Goal: Task Accomplishment & Management: Manage account settings

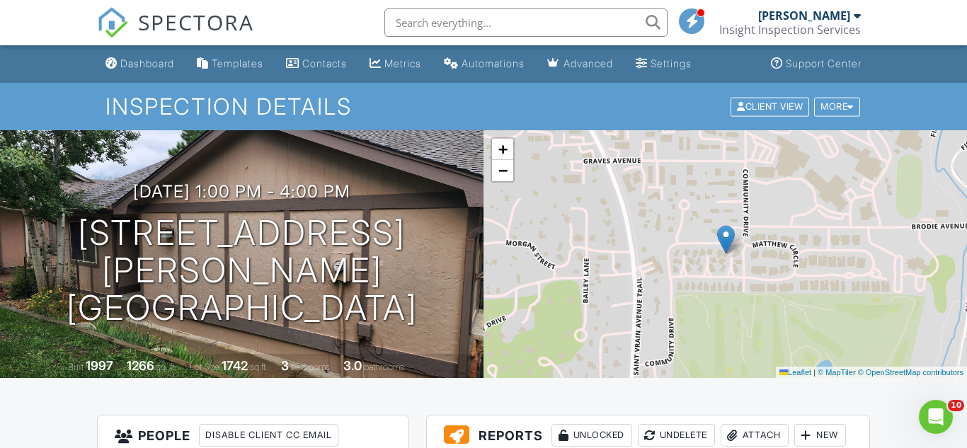
click at [187, 19] on span "SPECTORA" at bounding box center [196, 22] width 116 height 30
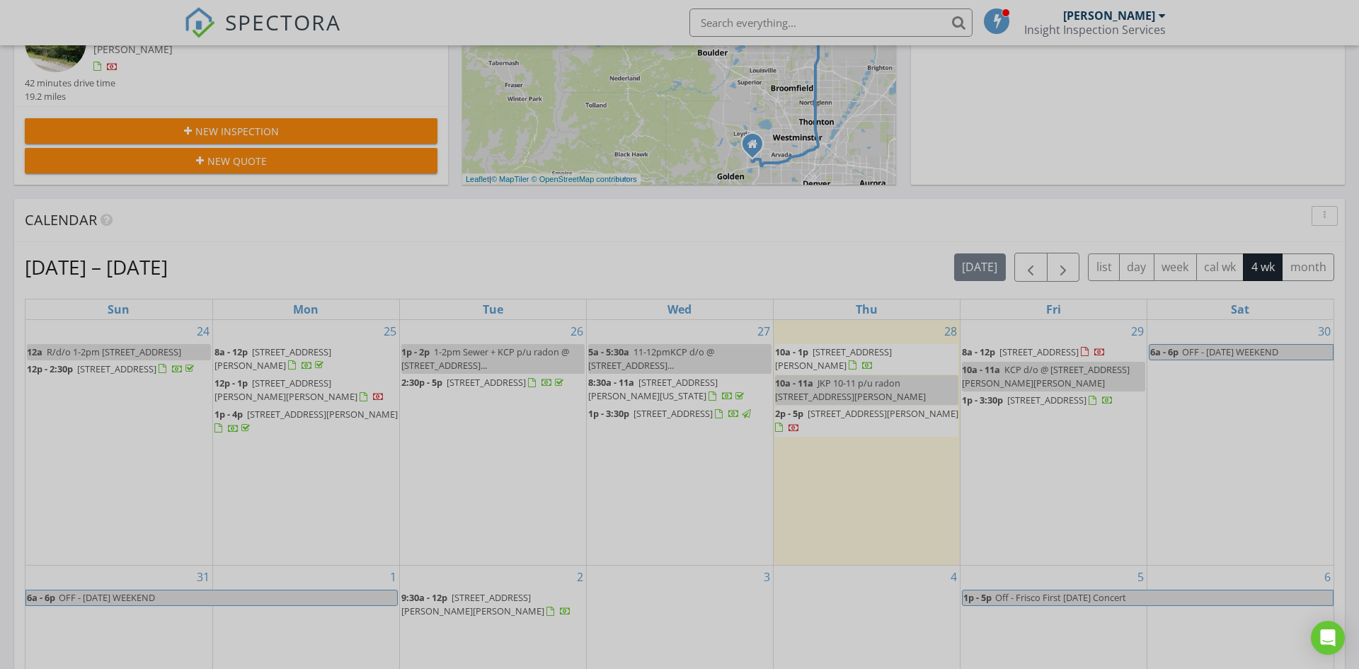
scroll to position [488, 0]
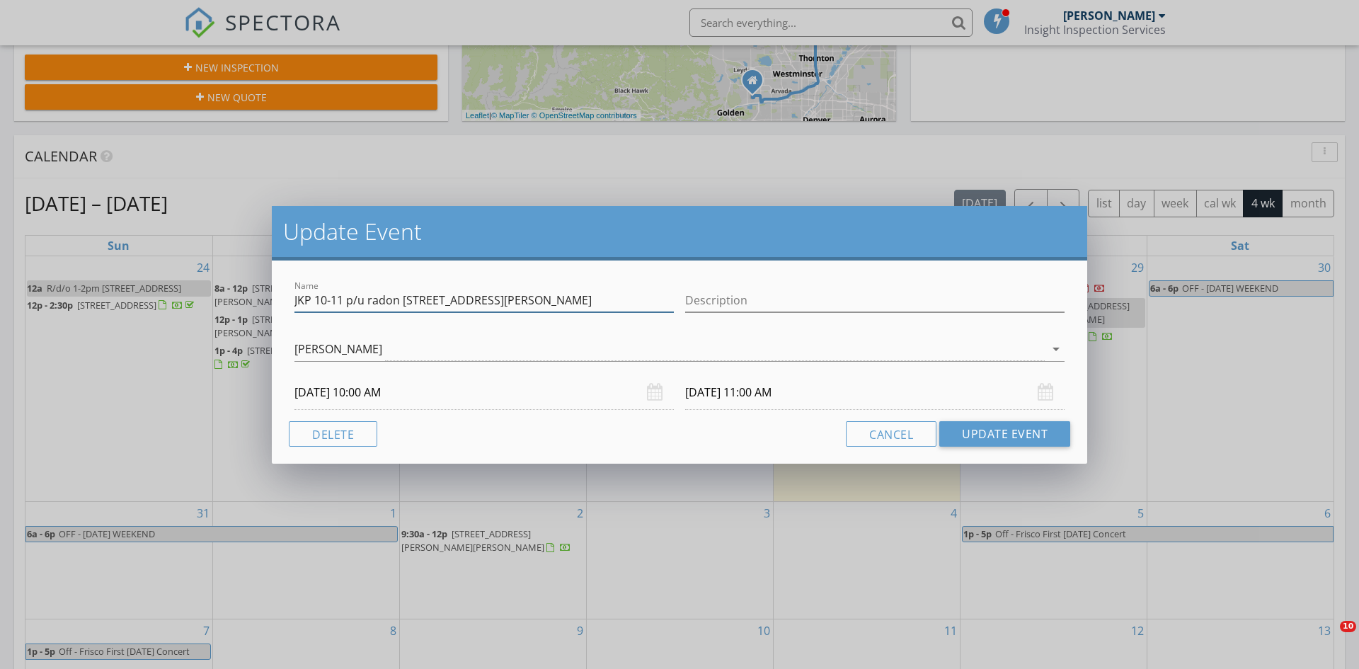
drag, startPoint x: 343, startPoint y: 297, endPoint x: 399, endPoint y: 282, distance: 58.1
click at [320, 297] on input "JKP 10-11 p/u radon 711 Eagle Ln Estes Park" at bounding box center [484, 300] width 379 height 23
type input "JKP 1-2 p/u radon 711 Eagle Ln Estes Park"
click at [368, 393] on input "08/28/2025 10:00 AM" at bounding box center [484, 392] width 379 height 35
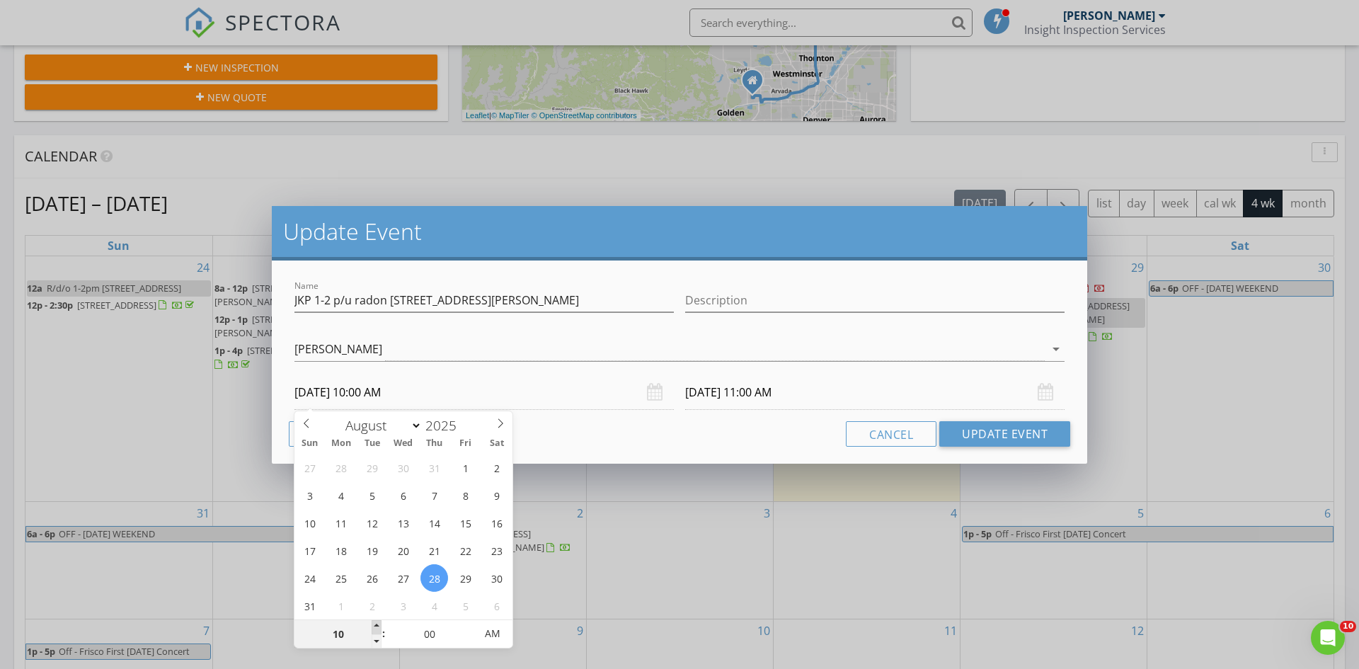
type input "11"
type input "08/28/2025 11:00 AM"
click at [377, 624] on span at bounding box center [377, 627] width 10 height 14
type input "12"
type input "08/28/2025 12:00 PM"
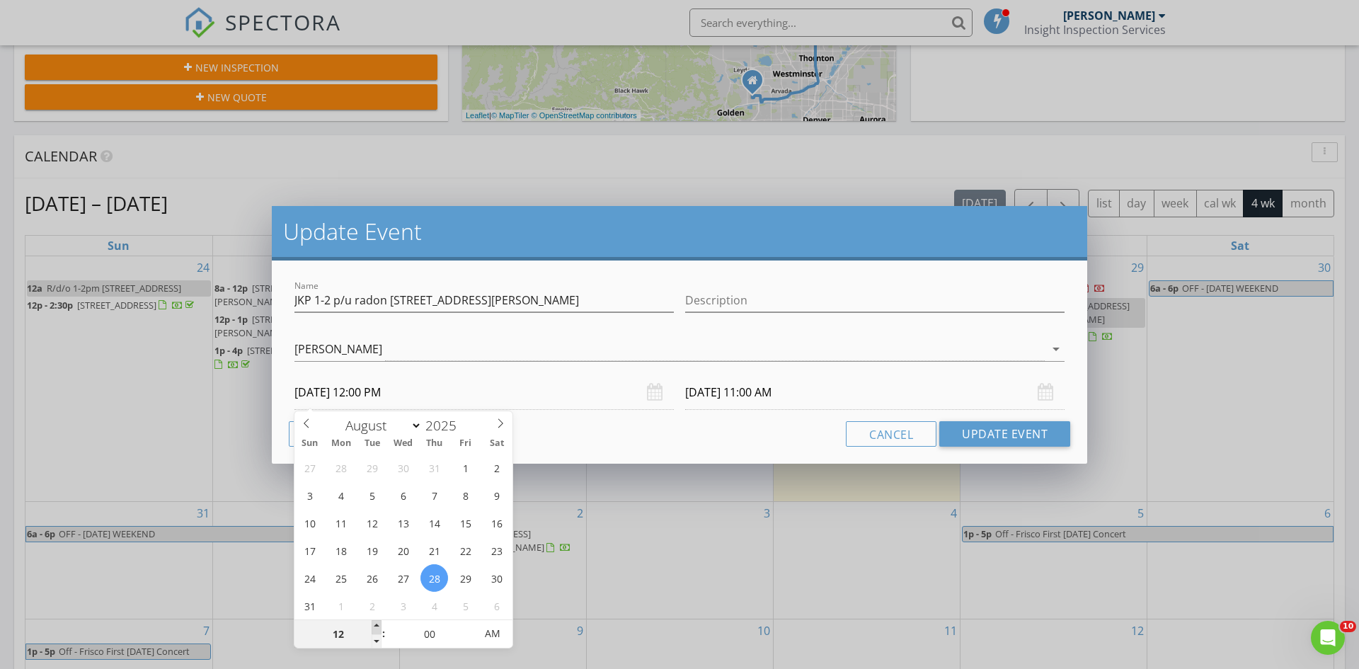
click at [377, 624] on span at bounding box center [377, 627] width 10 height 14
type input "08/28/2025 1:00 PM"
click at [444, 640] on input "00" at bounding box center [429, 634] width 87 height 28
click at [468, 627] on span at bounding box center [468, 627] width 10 height 14
type input "05"
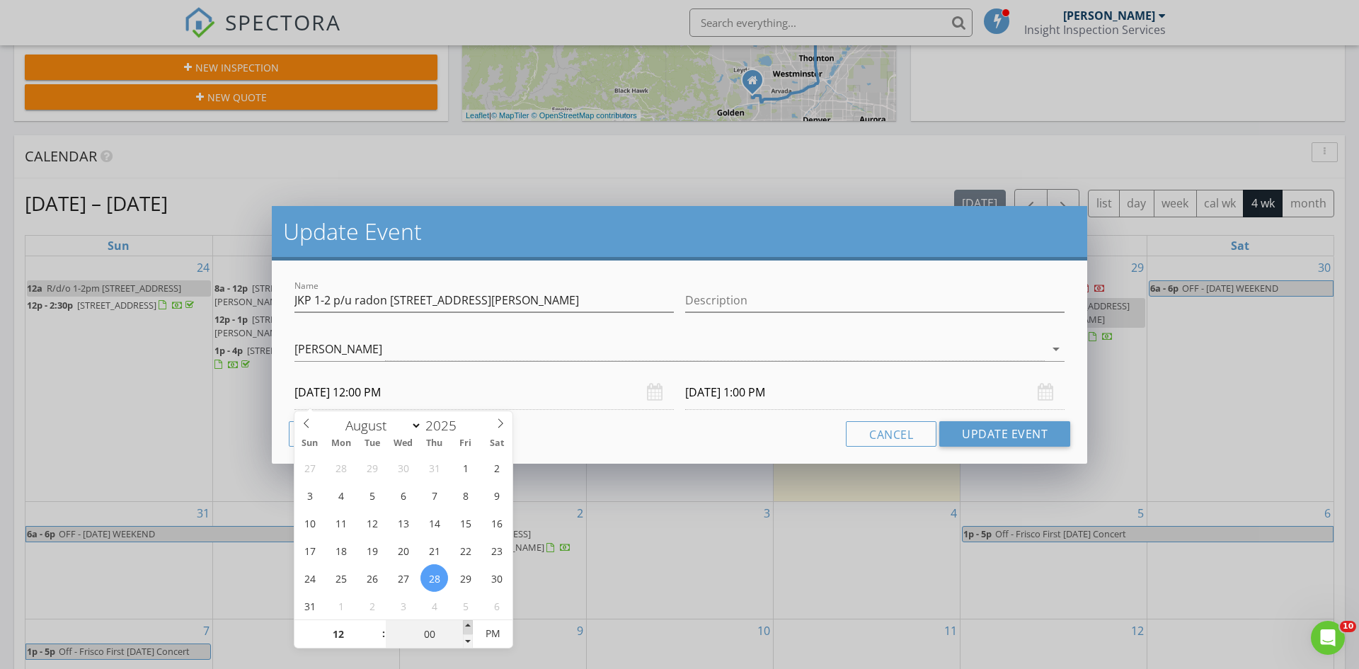
type input "08/28/2025 12:05 PM"
click at [468, 627] on span at bounding box center [468, 627] width 10 height 14
type input "15"
type input "08/28/2025 12:15 PM"
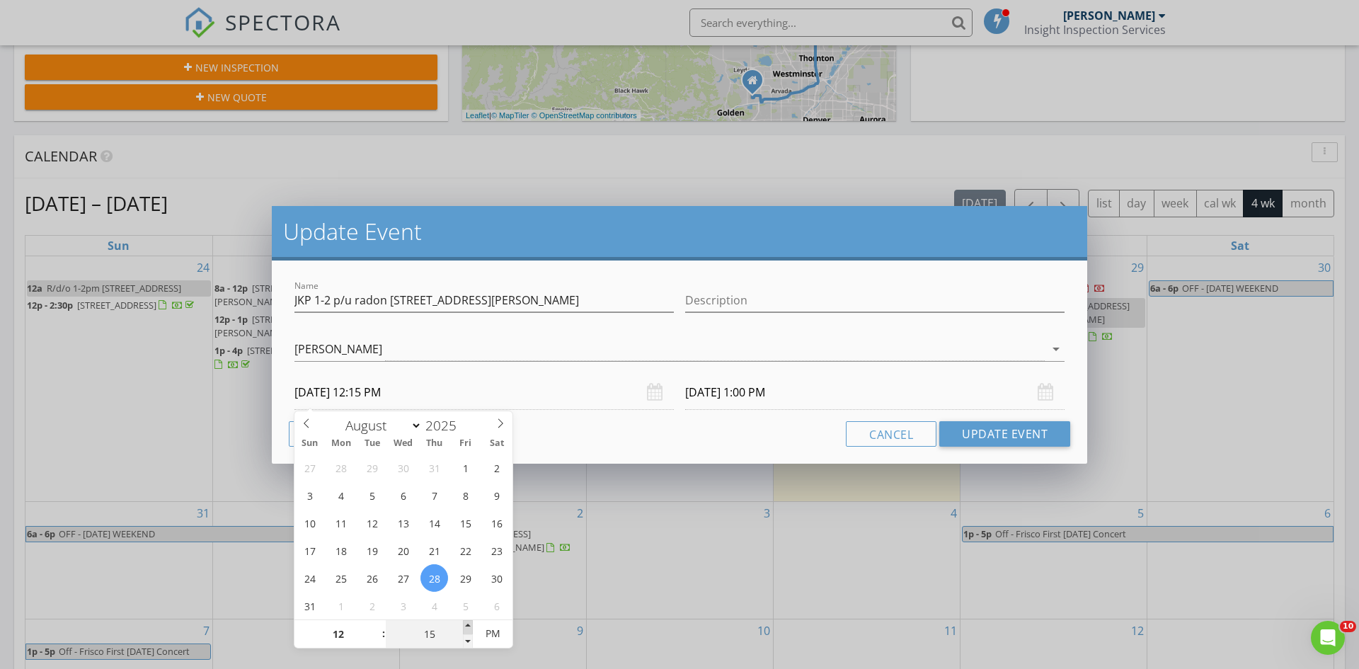
type input "20"
type input "08/28/2025 12:20 PM"
click at [468, 627] on span at bounding box center [468, 627] width 10 height 14
type input "25"
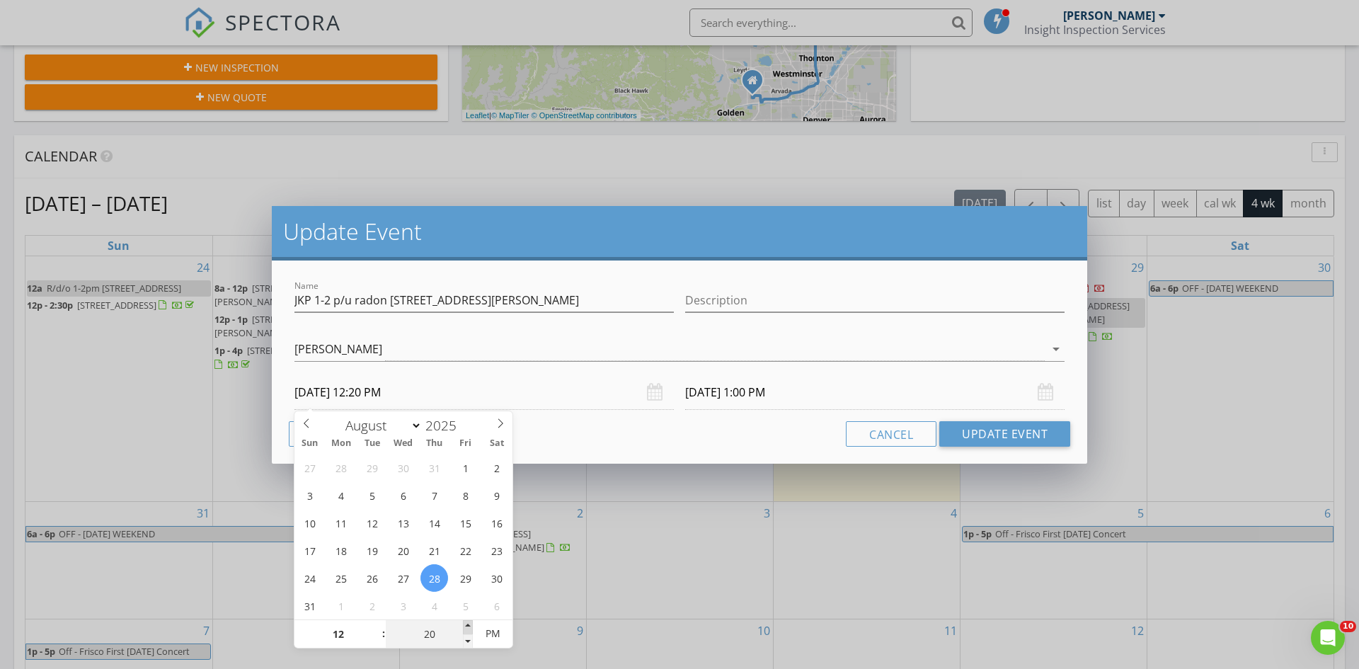
type input "08/28/2025 12:25 PM"
type input "30"
type input "08/28/2025 12:30 PM"
click at [468, 627] on span at bounding box center [468, 627] width 10 height 14
type input "08/28/2025 1:30 PM"
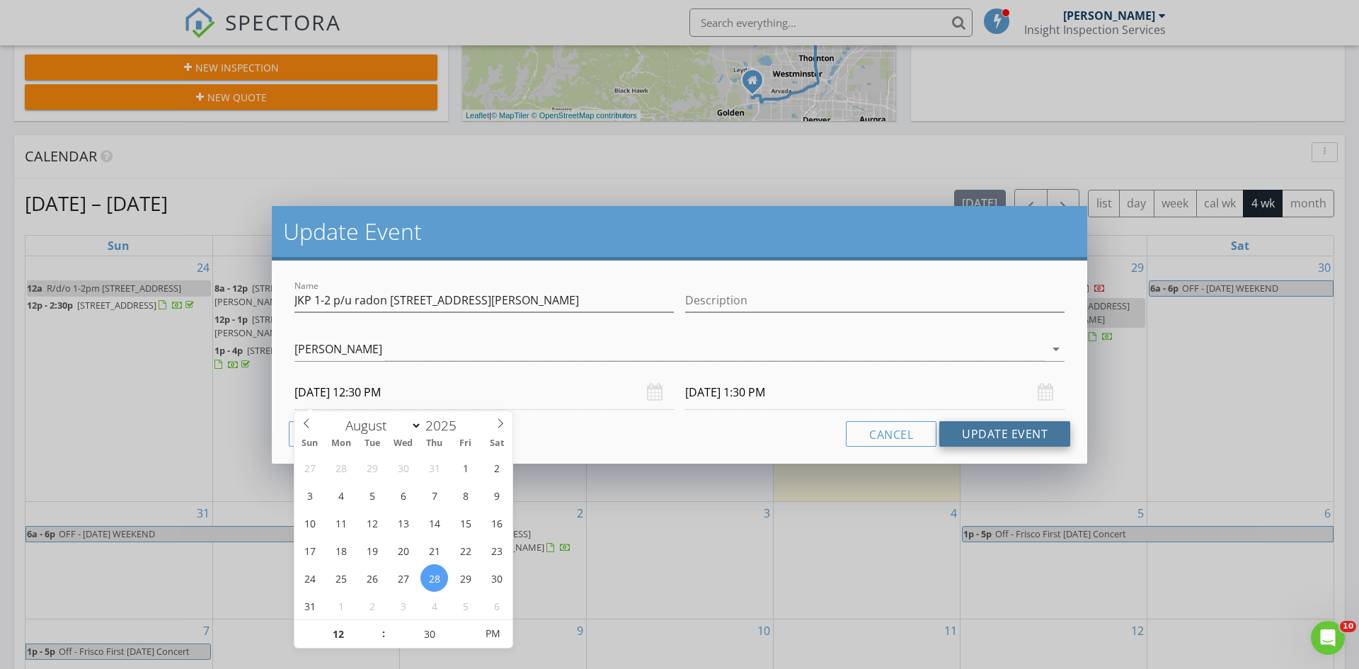
click at [956, 439] on button "Update Event" at bounding box center [1004, 433] width 131 height 25
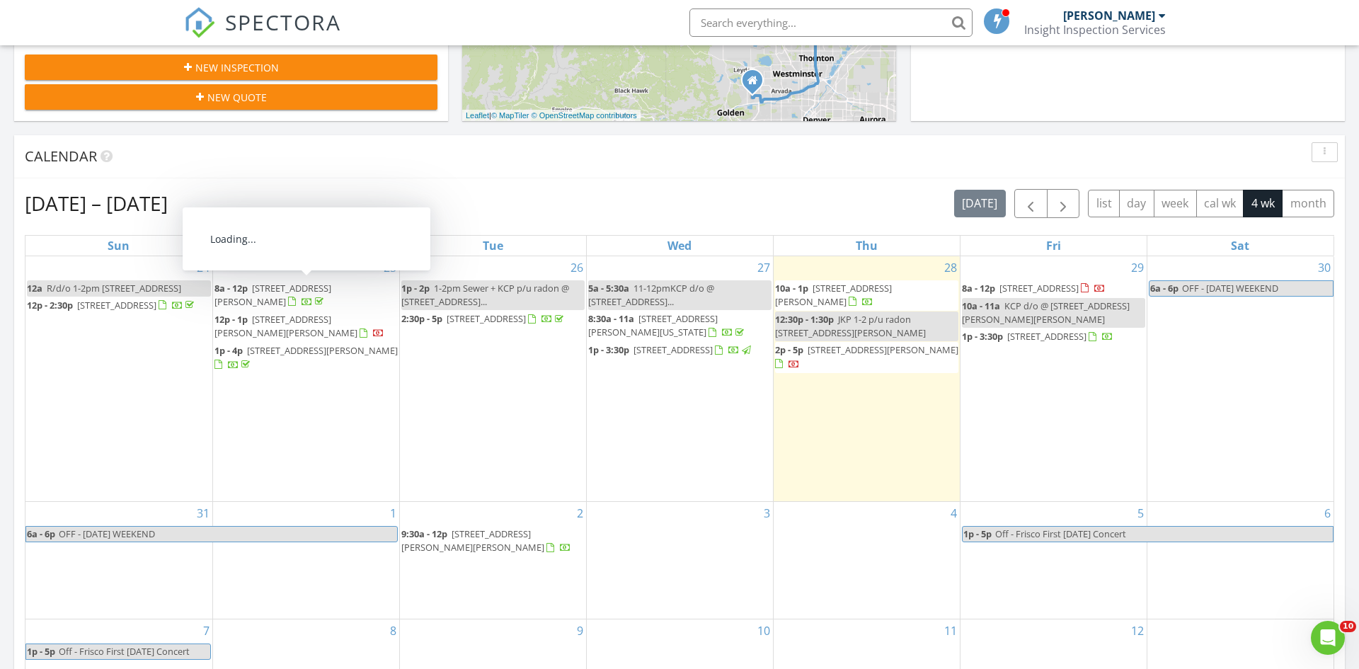
click at [323, 286] on span "865 Crabapple Ln, Estes Park 80517" at bounding box center [273, 295] width 117 height 26
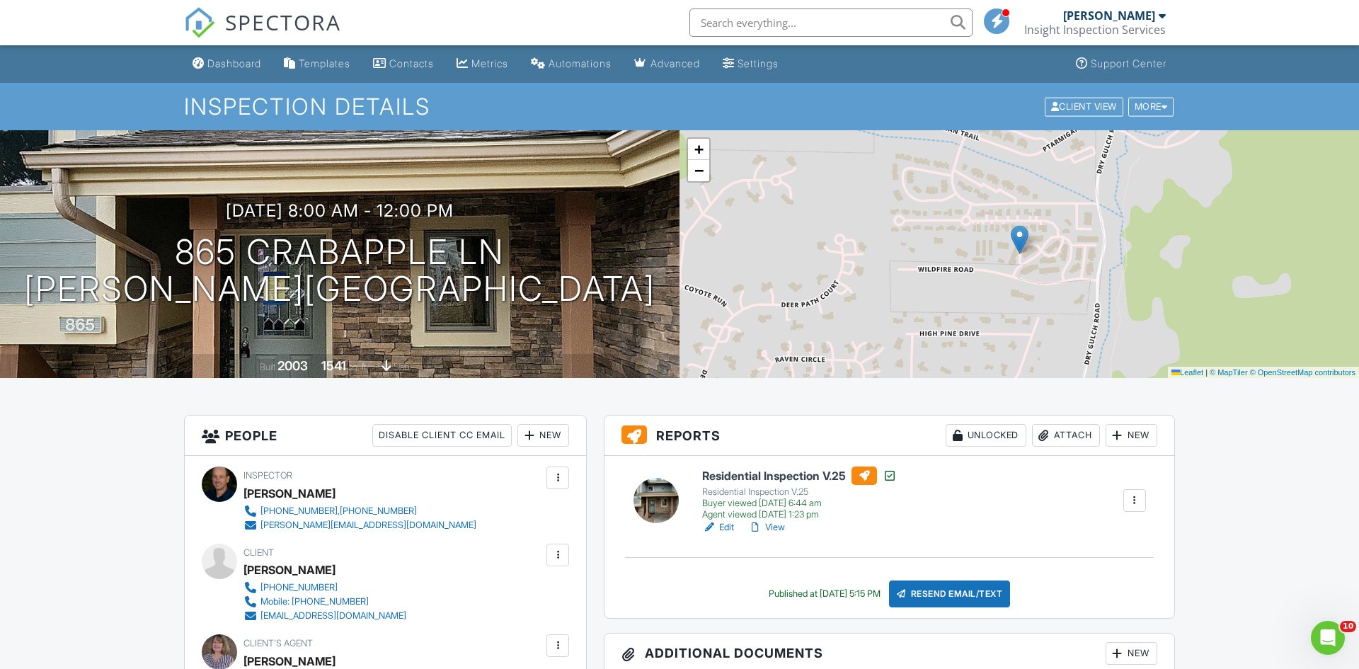
click at [311, 11] on span "SPECTORA" at bounding box center [283, 22] width 116 height 30
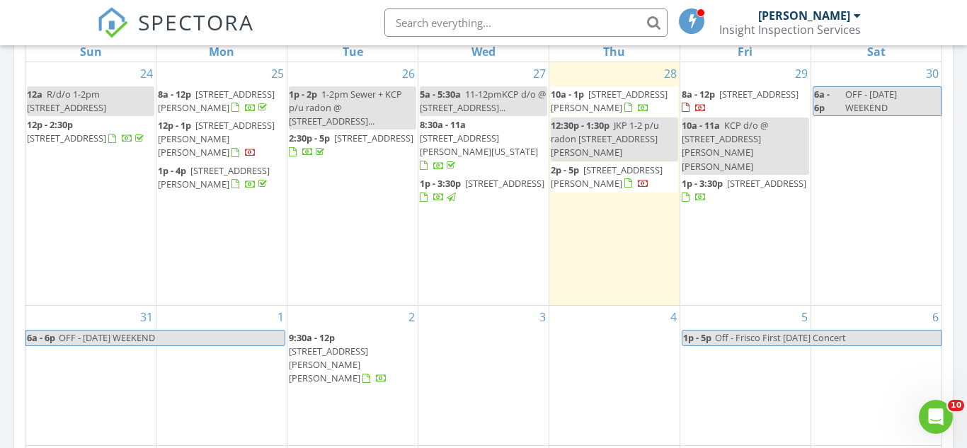
scroll to position [688, 0]
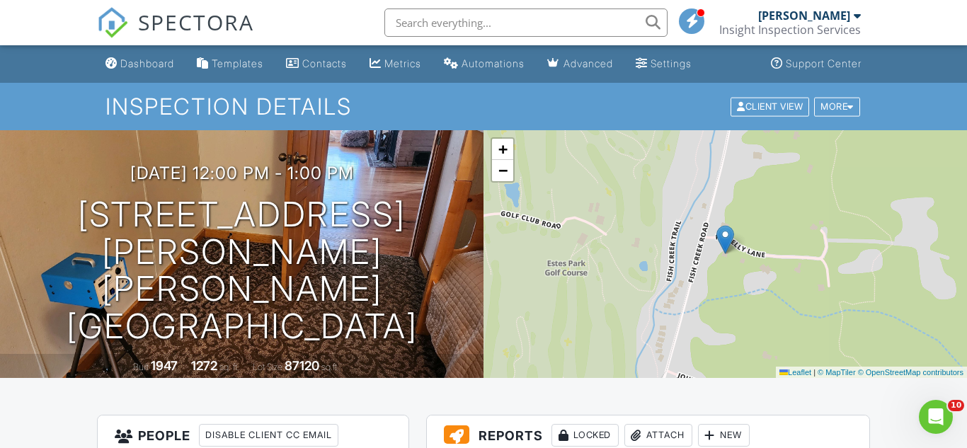
click at [211, 18] on span "SPECTORA" at bounding box center [196, 22] width 116 height 30
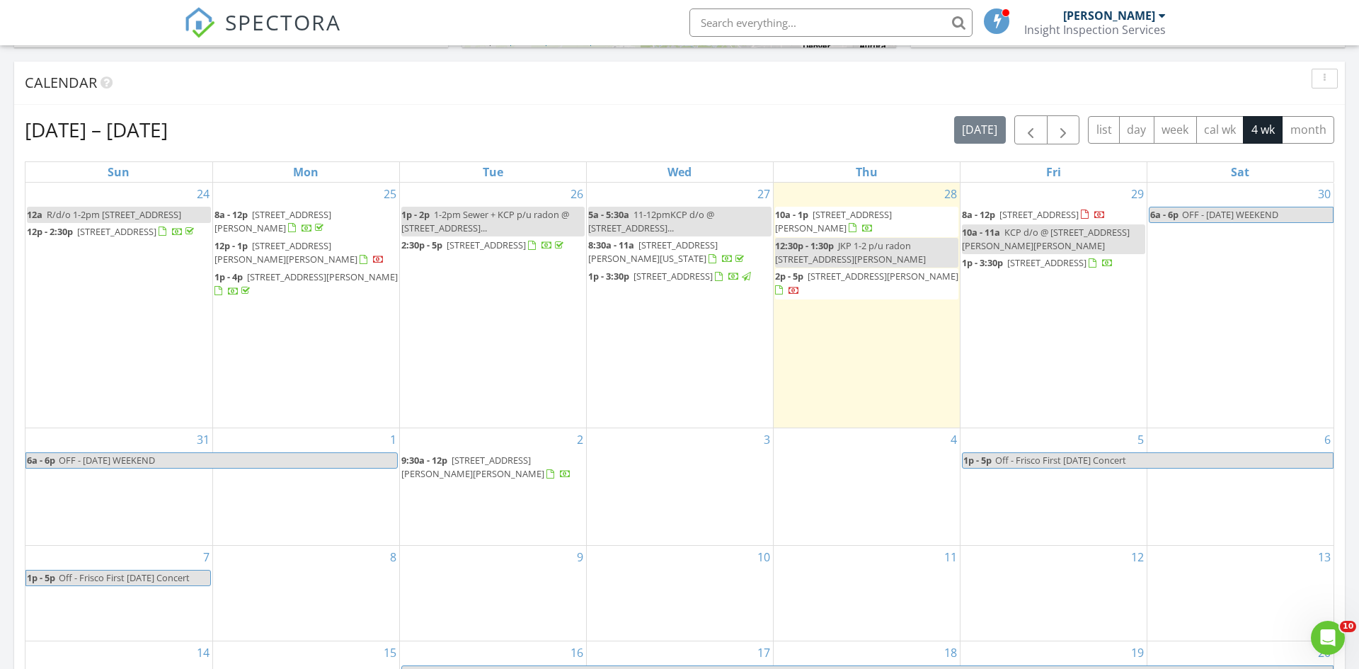
scroll to position [652, 0]
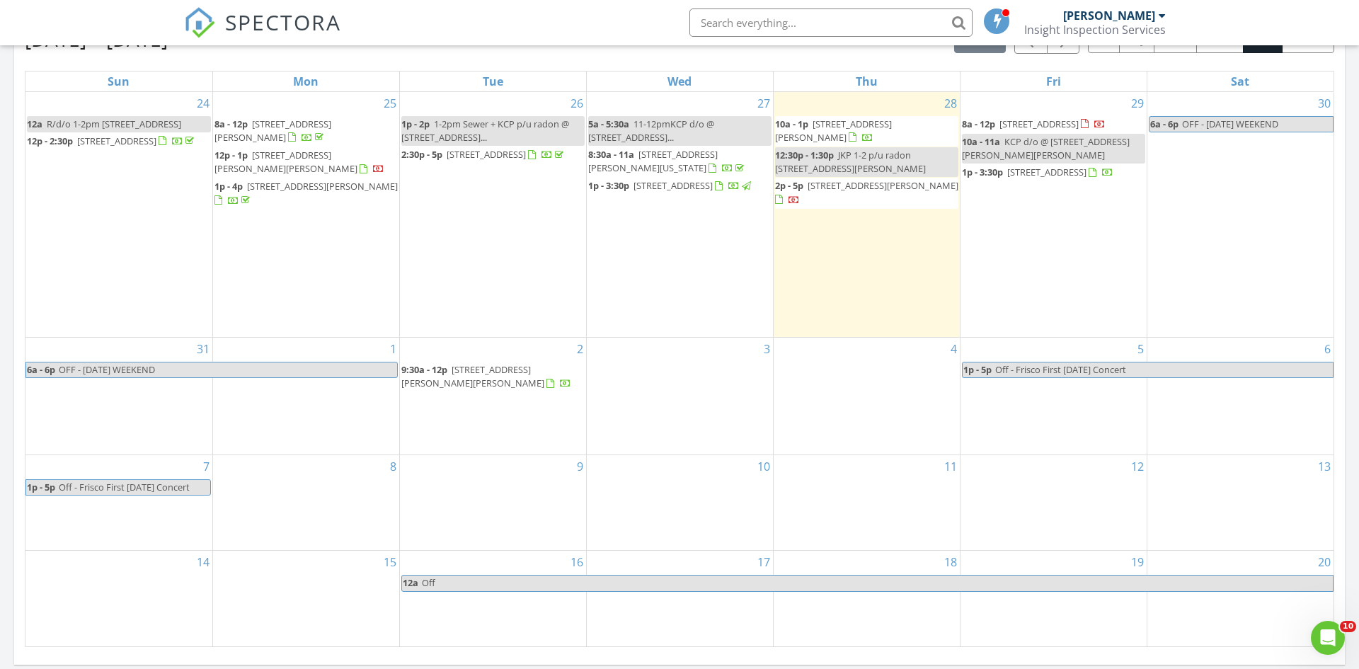
click at [828, 251] on div "28 10a - 1p 2778 Storm Mountain Dr, Drake 80515 12:30p - 1:30p JKP 1-2 p/u rado…" at bounding box center [867, 214] width 186 height 245
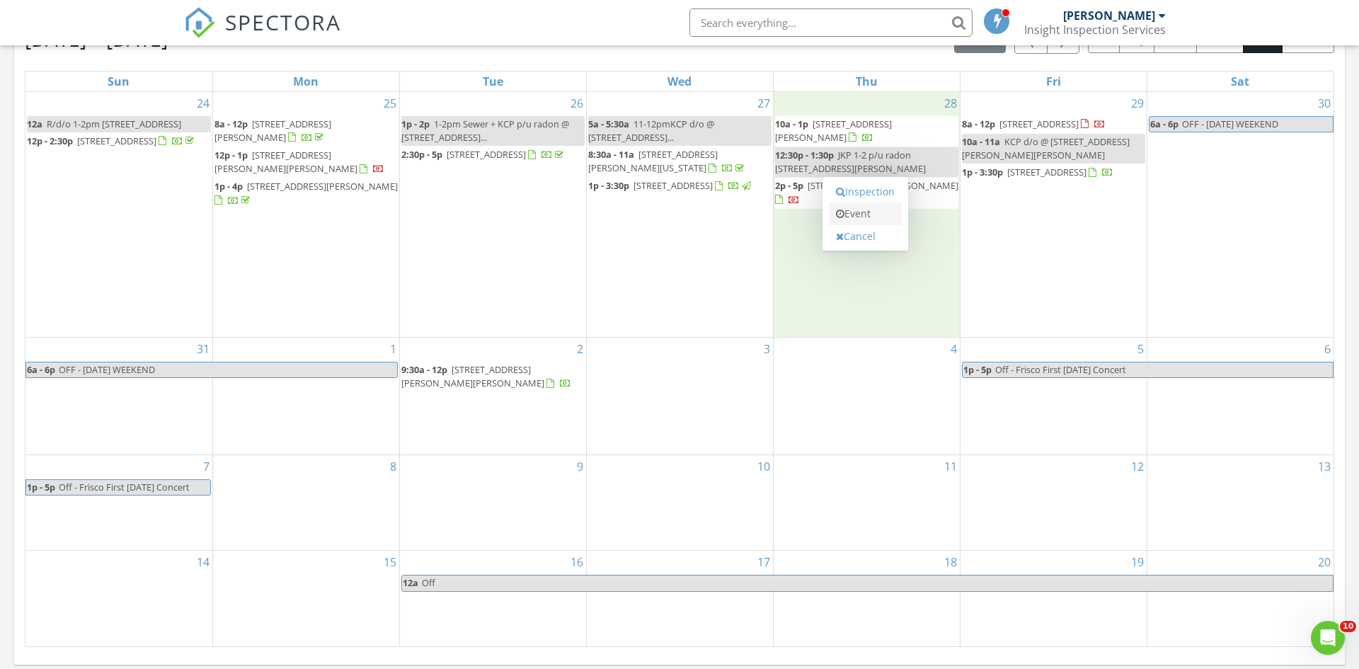
click at [851, 220] on link "Event" at bounding box center [865, 213] width 73 height 23
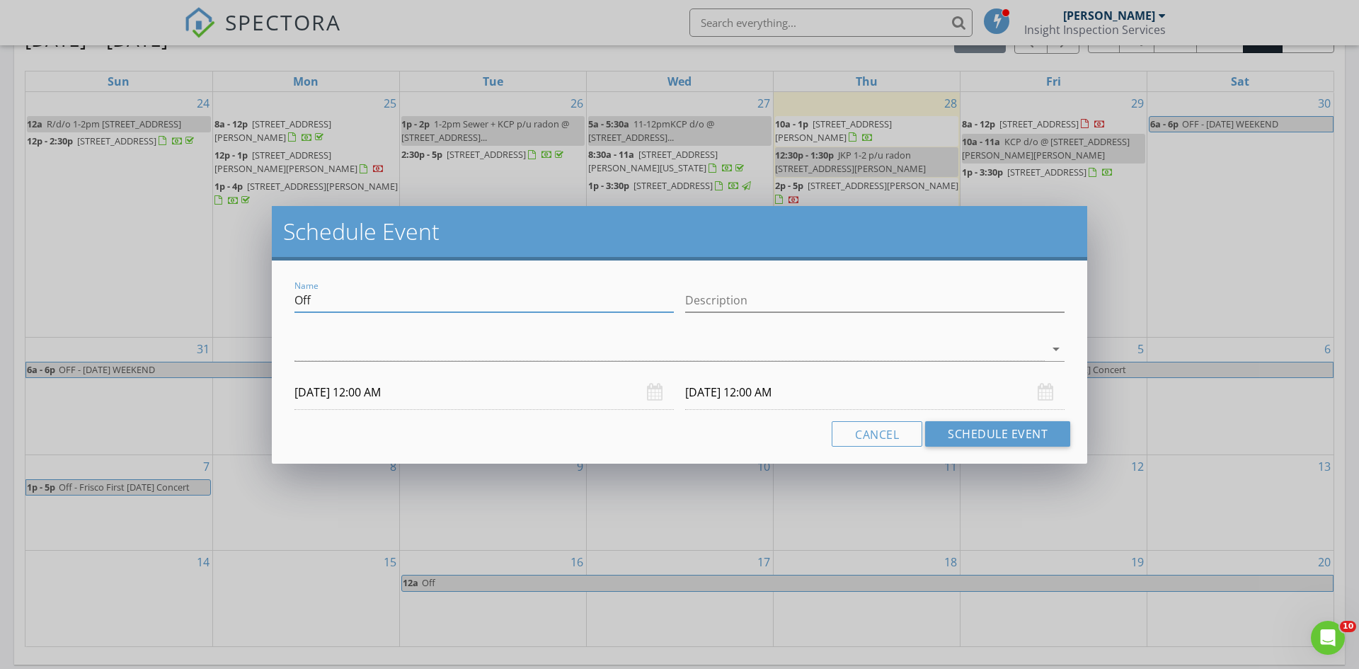
drag, startPoint x: 362, startPoint y: 302, endPoint x: 268, endPoint y: 295, distance: 95.1
click at [268, 295] on div "Schedule Event Name Off Description arrow_drop_down 08/28/2025 12:00 AM 08/29/2…" at bounding box center [679, 334] width 1359 height 669
type input "JKP p/u radon only @ 1650 Powelly Lane Estes"
click at [595, 363] on div "arrow_drop_down" at bounding box center [680, 357] width 770 height 38
click at [592, 348] on div at bounding box center [670, 349] width 750 height 23
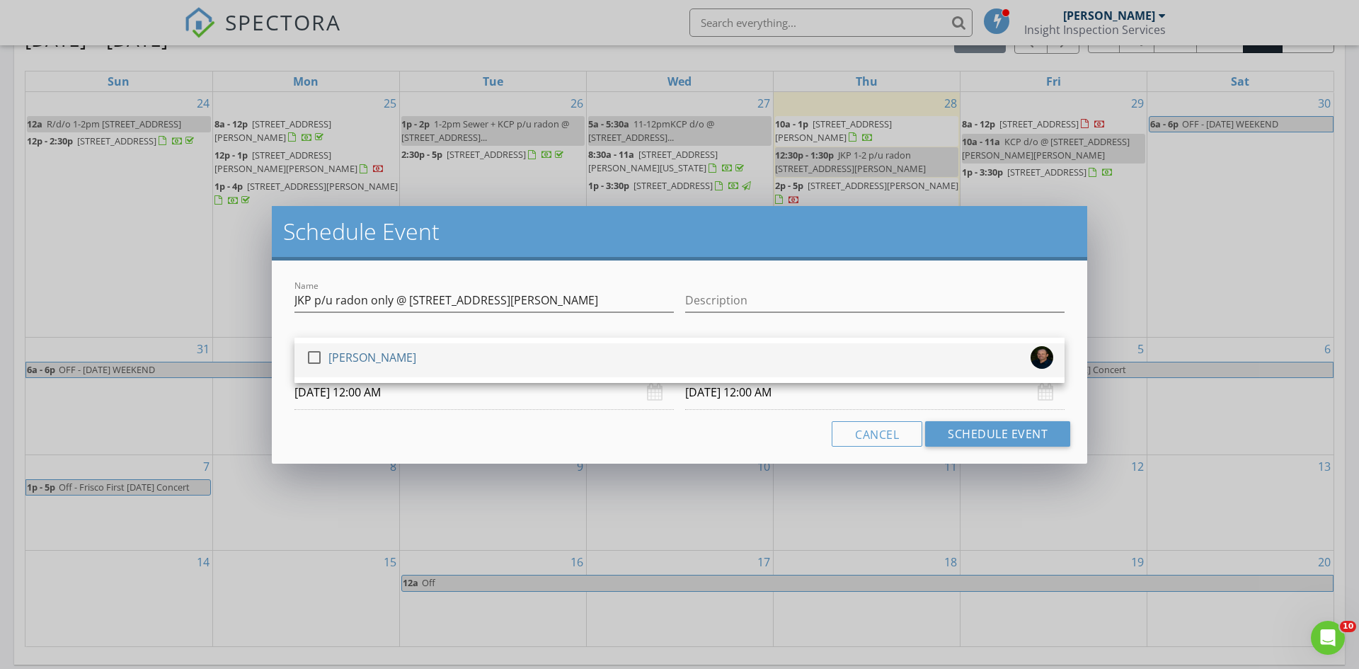
click at [338, 351] on div "[PERSON_NAME]" at bounding box center [372, 357] width 88 height 23
click at [365, 391] on input "08/28/2025 12:00 AM" at bounding box center [484, 392] width 379 height 35
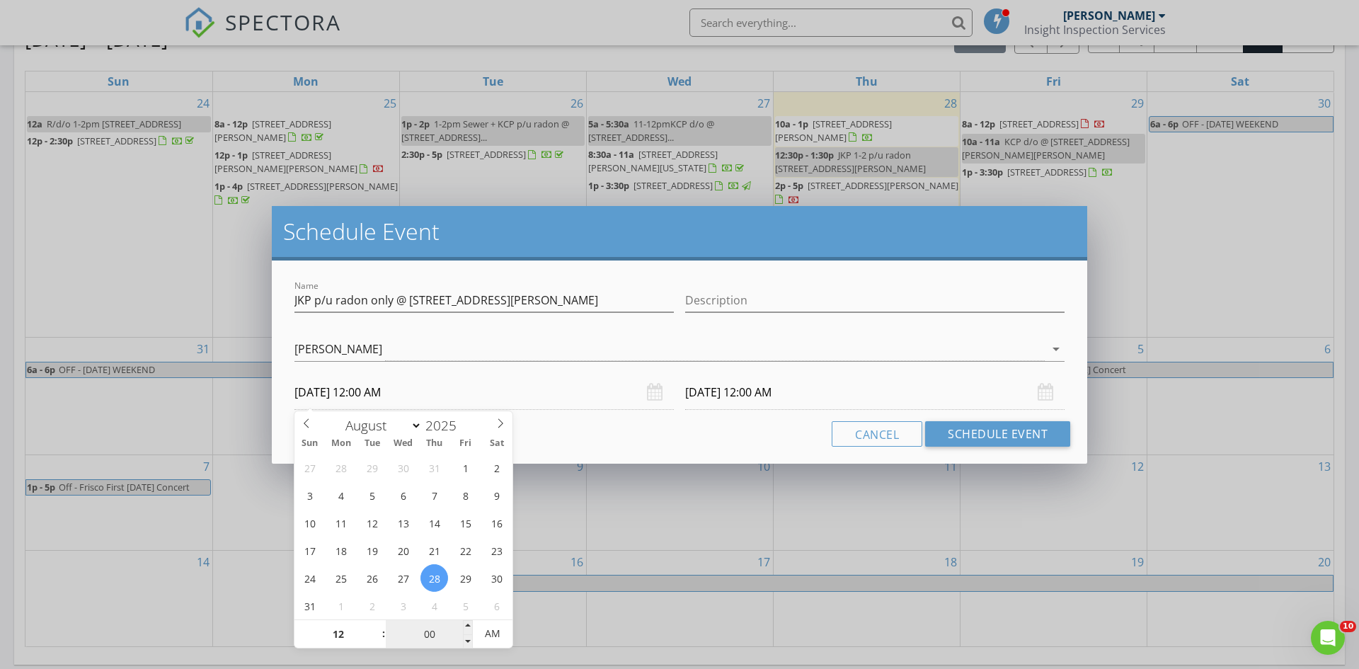
click at [423, 634] on input "00" at bounding box center [429, 634] width 87 height 28
type input "05"
type input "08/28/2025 12:05 AM"
click at [467, 625] on span at bounding box center [468, 627] width 10 height 14
type input "10"
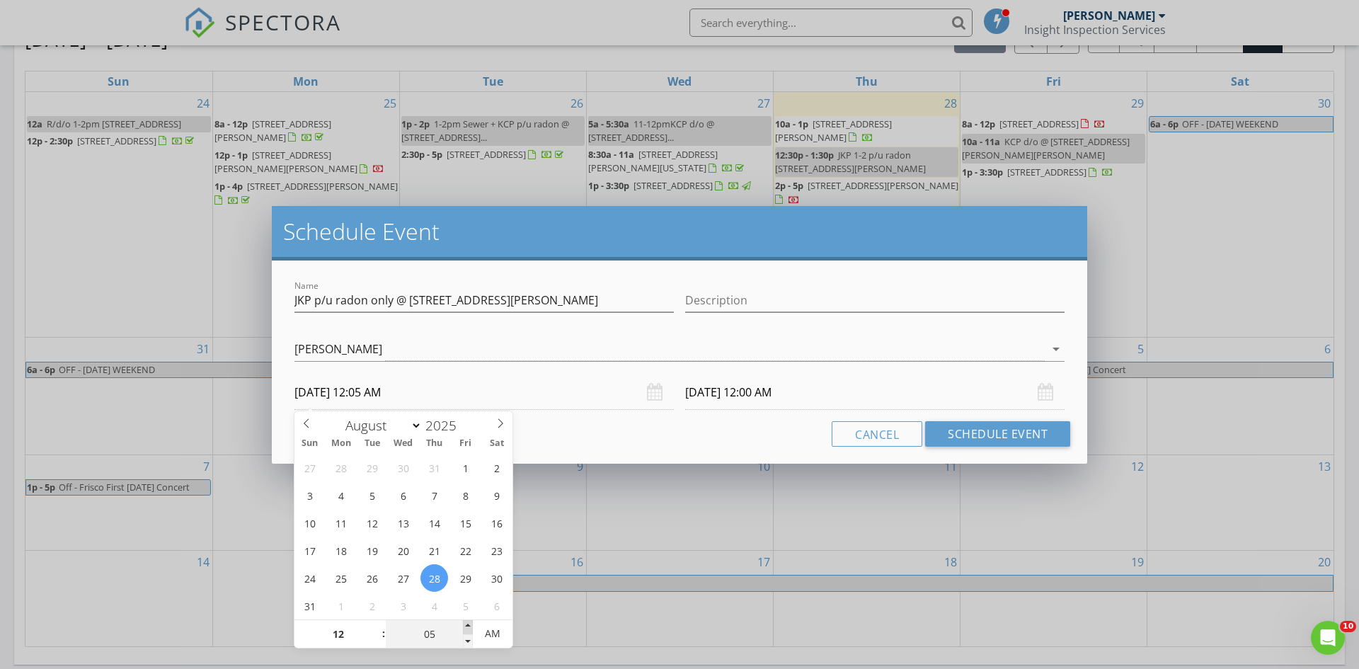
type input "08/28/2025 12:10 AM"
click at [467, 625] on span at bounding box center [468, 627] width 10 height 14
type input "15"
type input "08/28/2025 12:15 AM"
click at [467, 625] on span at bounding box center [468, 627] width 10 height 14
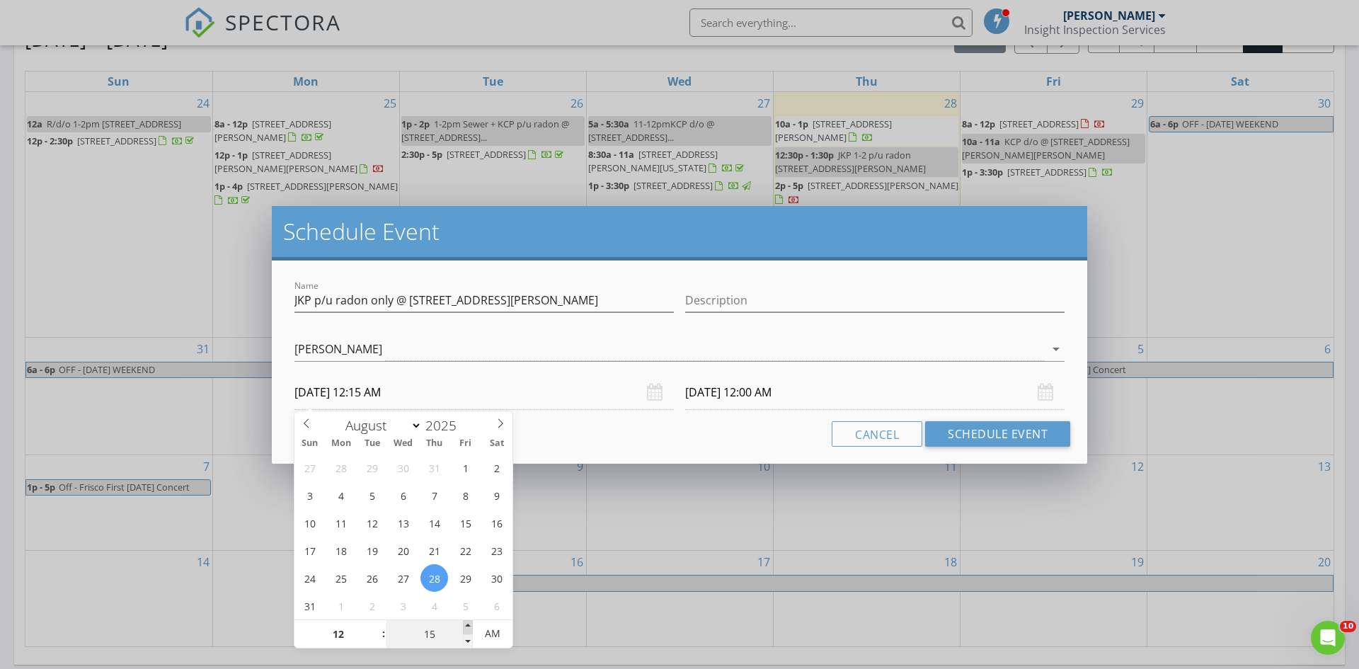
type input "20"
type input "08/28/2025 12:20 AM"
click at [467, 625] on span at bounding box center [468, 627] width 10 height 14
type input "25"
type input "20"
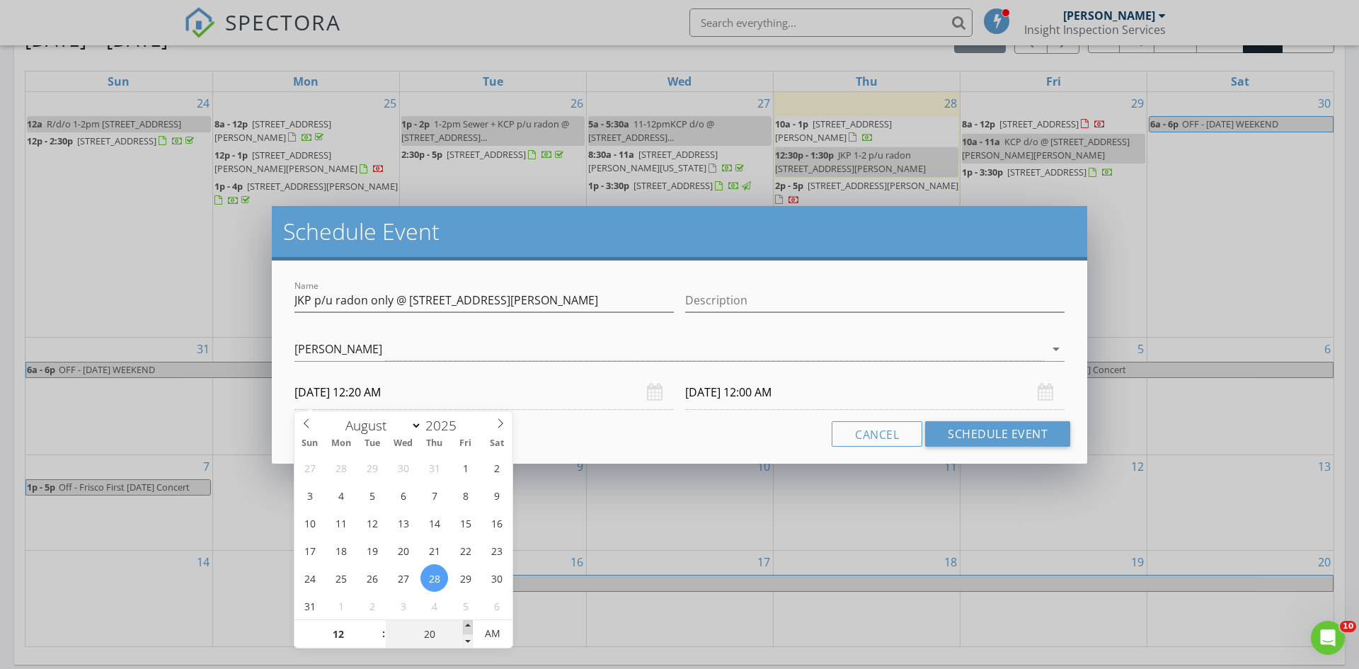
type input "08/28/2025 12:25 AM"
type input "08/29/2025 12:20 AM"
click at [467, 625] on span at bounding box center [468, 627] width 10 height 14
type input "25"
type input "08/29/2025 12:25 AM"
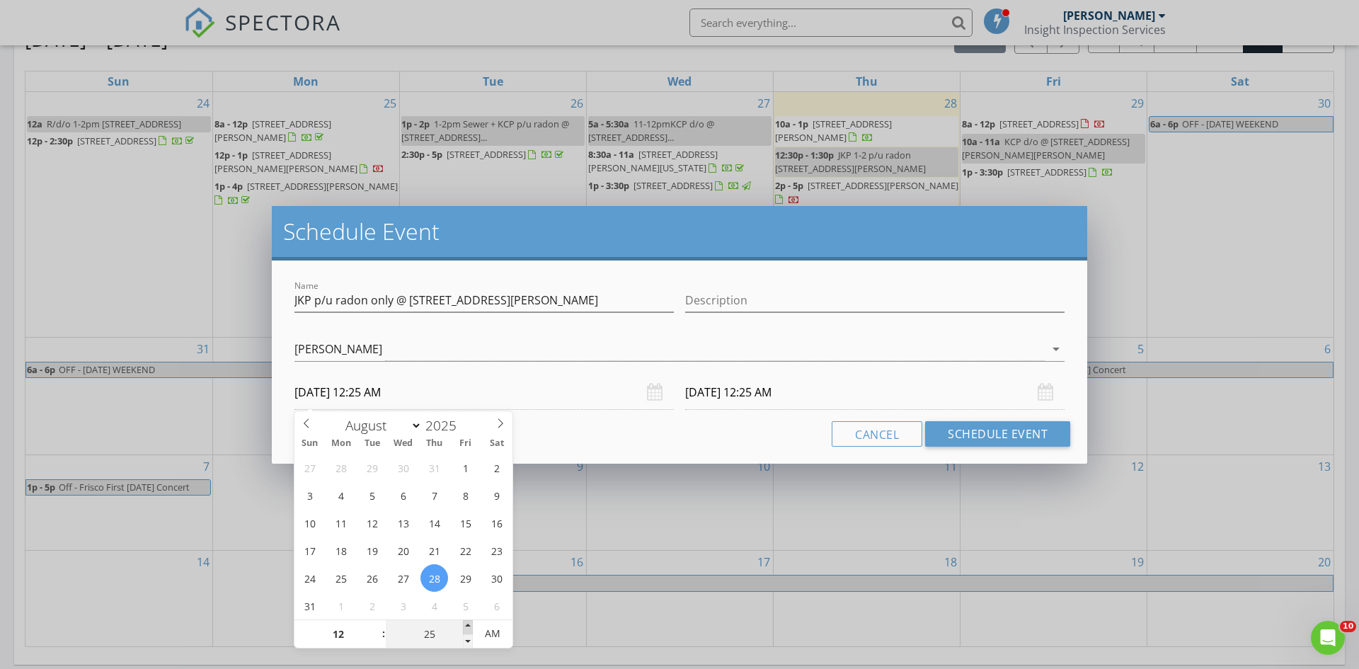
type input "30"
type input "08/28/2025 12:30 AM"
click at [467, 625] on span at bounding box center [468, 627] width 10 height 14
type input "30"
click at [744, 391] on input "08/29/2025 12:30 AM" at bounding box center [874, 392] width 379 height 35
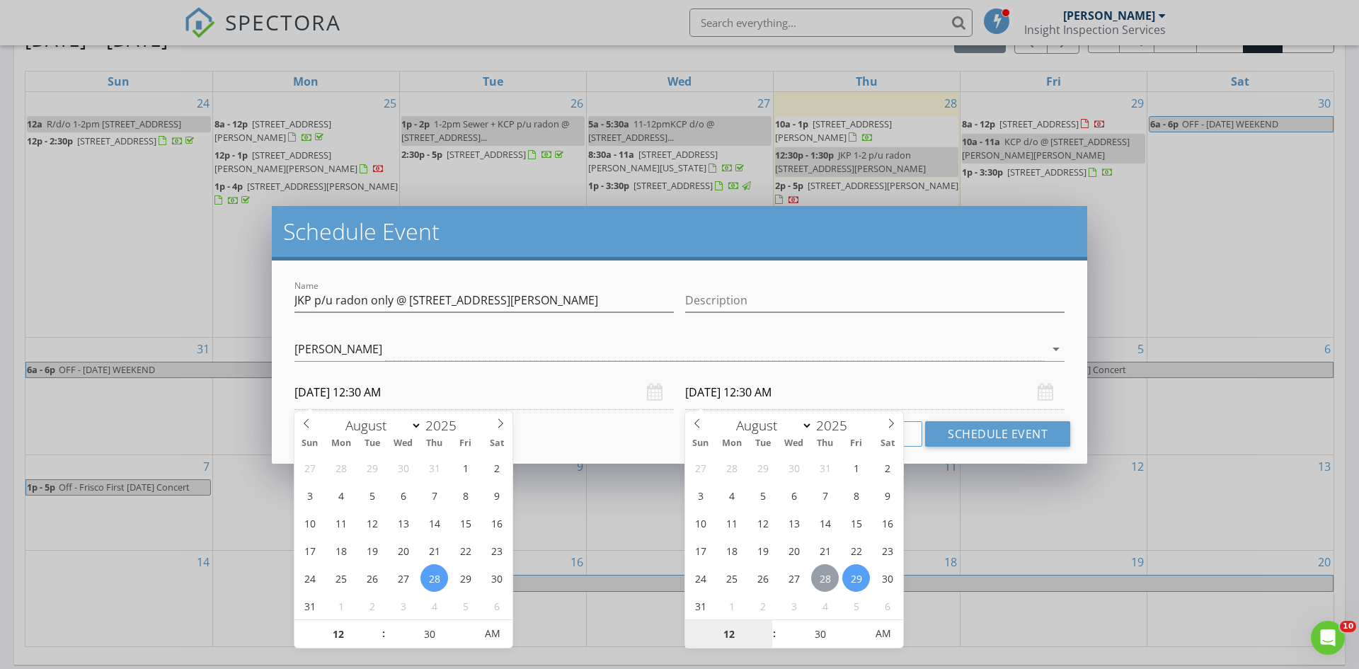
type input "08/28/2025 12:30 AM"
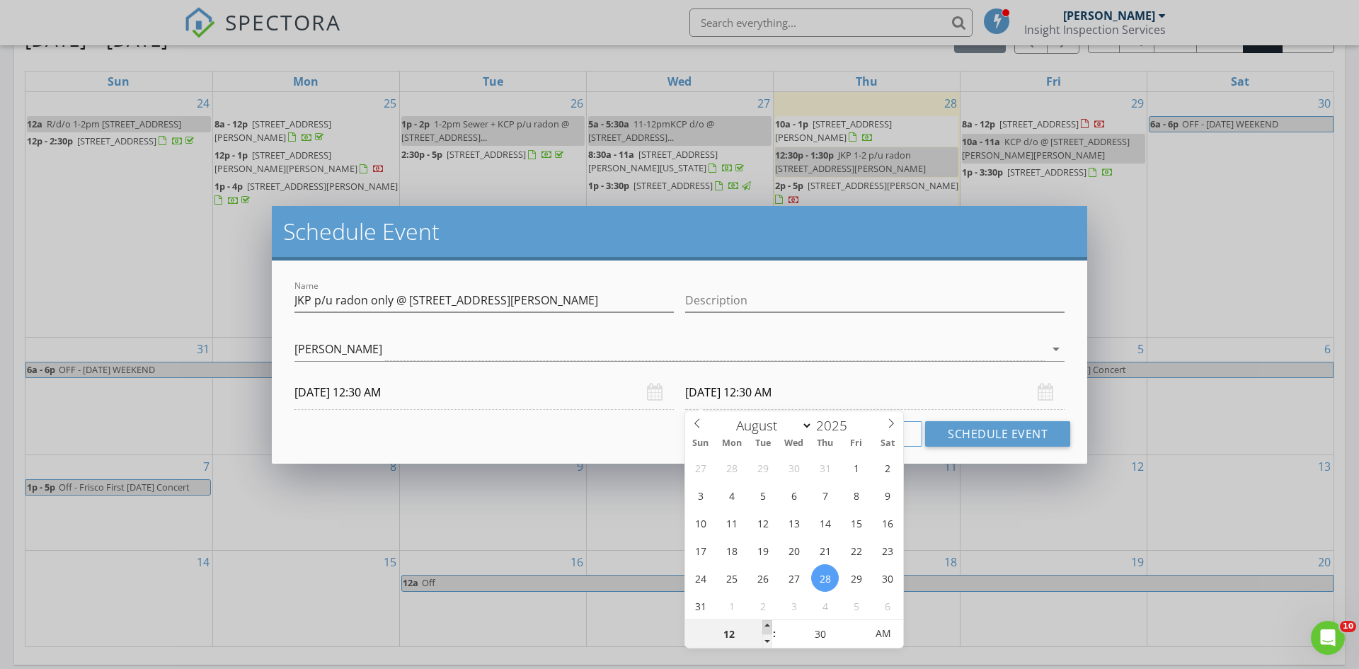
type input "01"
click at [771, 624] on span at bounding box center [767, 627] width 10 height 14
type input "08/28/2025 1:30 PM"
click at [876, 633] on span "AM" at bounding box center [883, 633] width 39 height 28
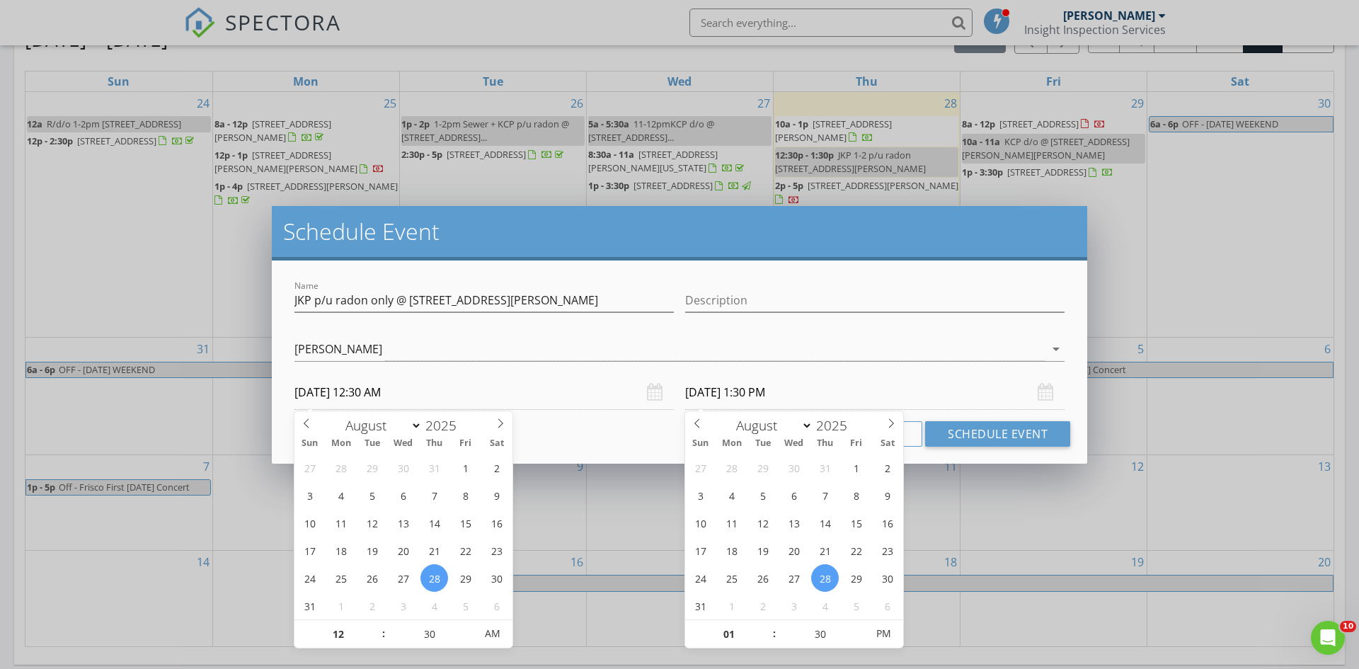
click at [567, 399] on input "08/28/2025 12:30 AM" at bounding box center [484, 392] width 379 height 35
type input "08/28/2025 12:30 PM"
click at [493, 626] on span "AM" at bounding box center [492, 633] width 39 height 28
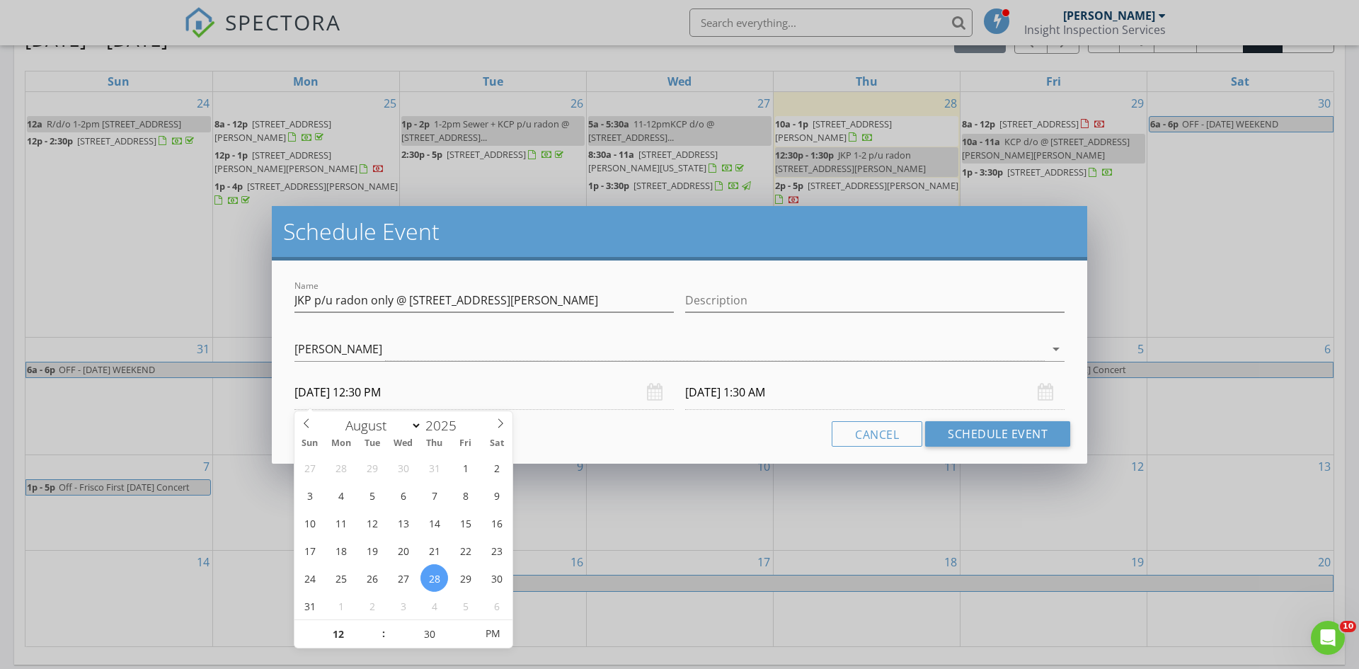
click at [745, 386] on input "08/29/2025 1:30 AM" at bounding box center [874, 392] width 379 height 35
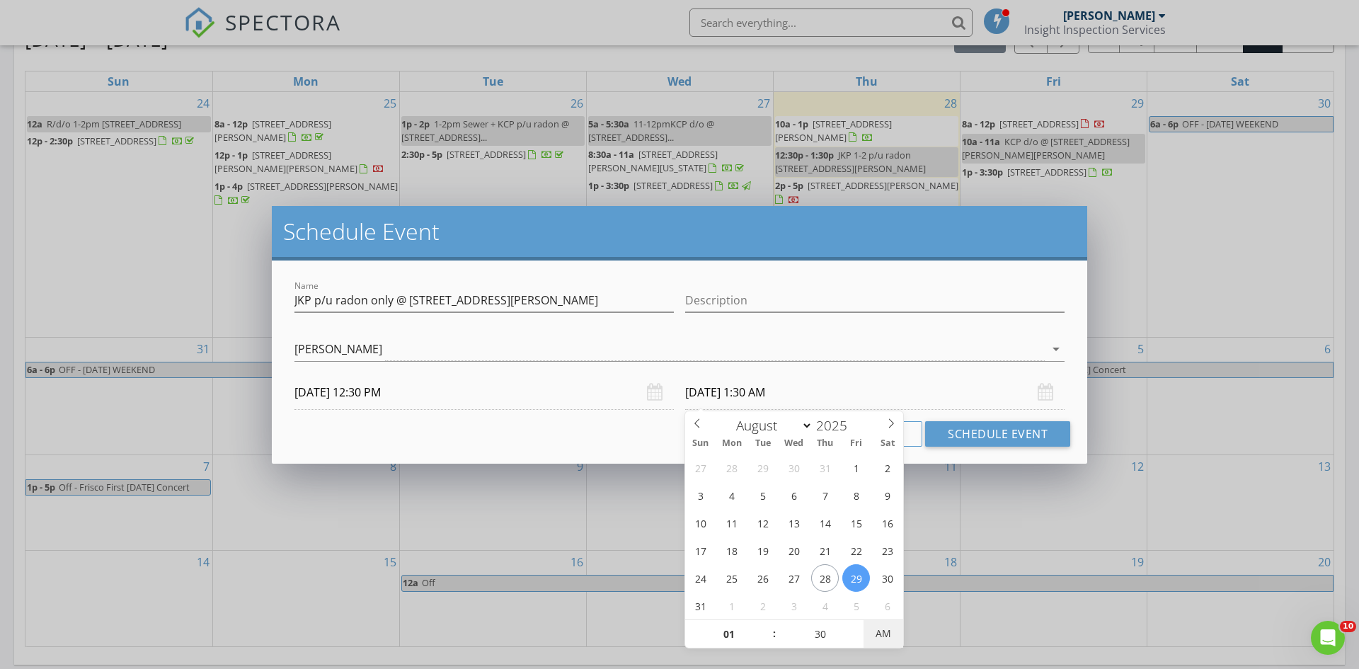
type input "08/29/2025 1:30 PM"
click at [884, 627] on span "AM" at bounding box center [883, 633] width 39 height 28
click at [1008, 436] on button "Schedule Event" at bounding box center [997, 433] width 145 height 25
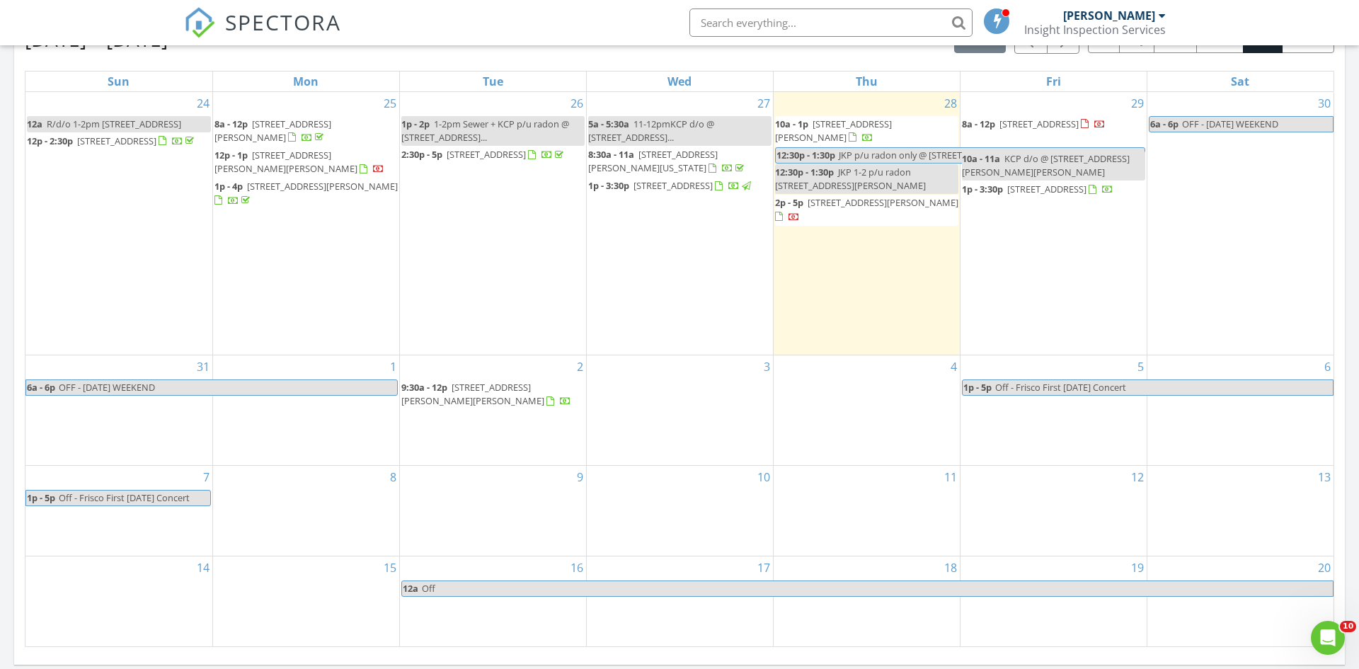
click at [869, 158] on span "JKP p/u radon only @ [STREET_ADDRESS][PERSON_NAME]" at bounding box center [959, 155] width 241 height 13
select select "7"
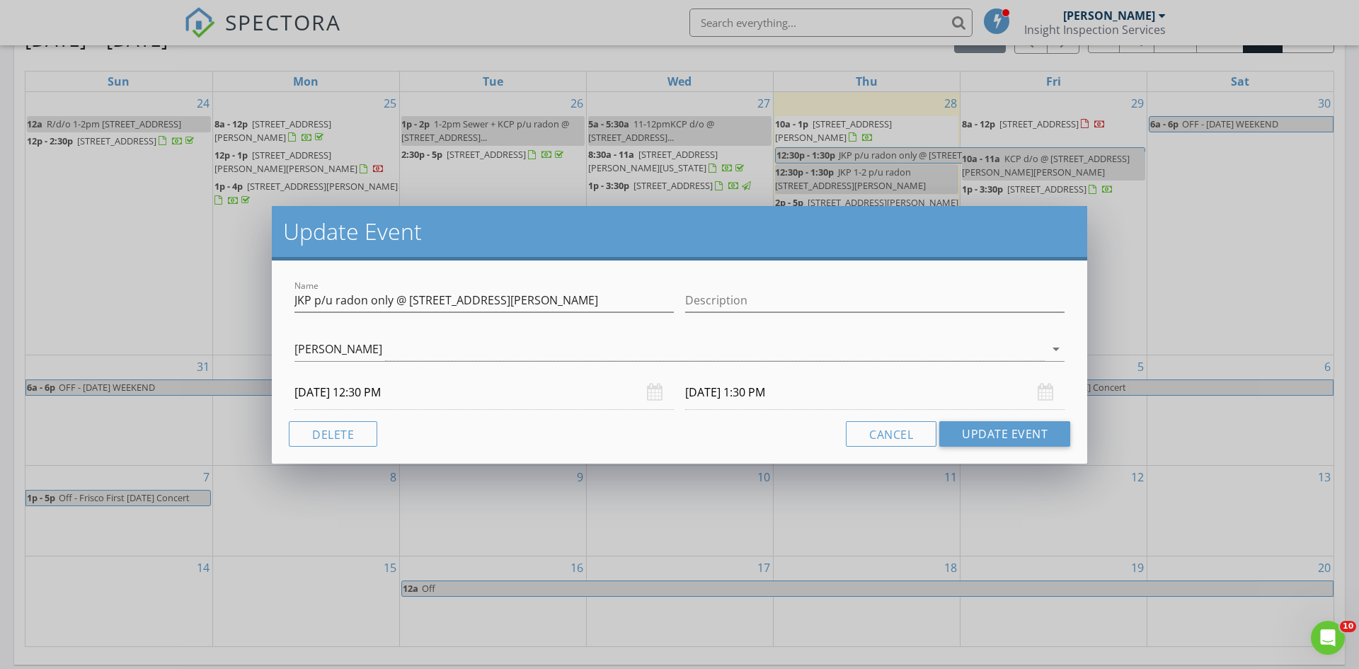
click at [740, 398] on input "08/29/2025 1:30 PM" at bounding box center [874, 392] width 379 height 35
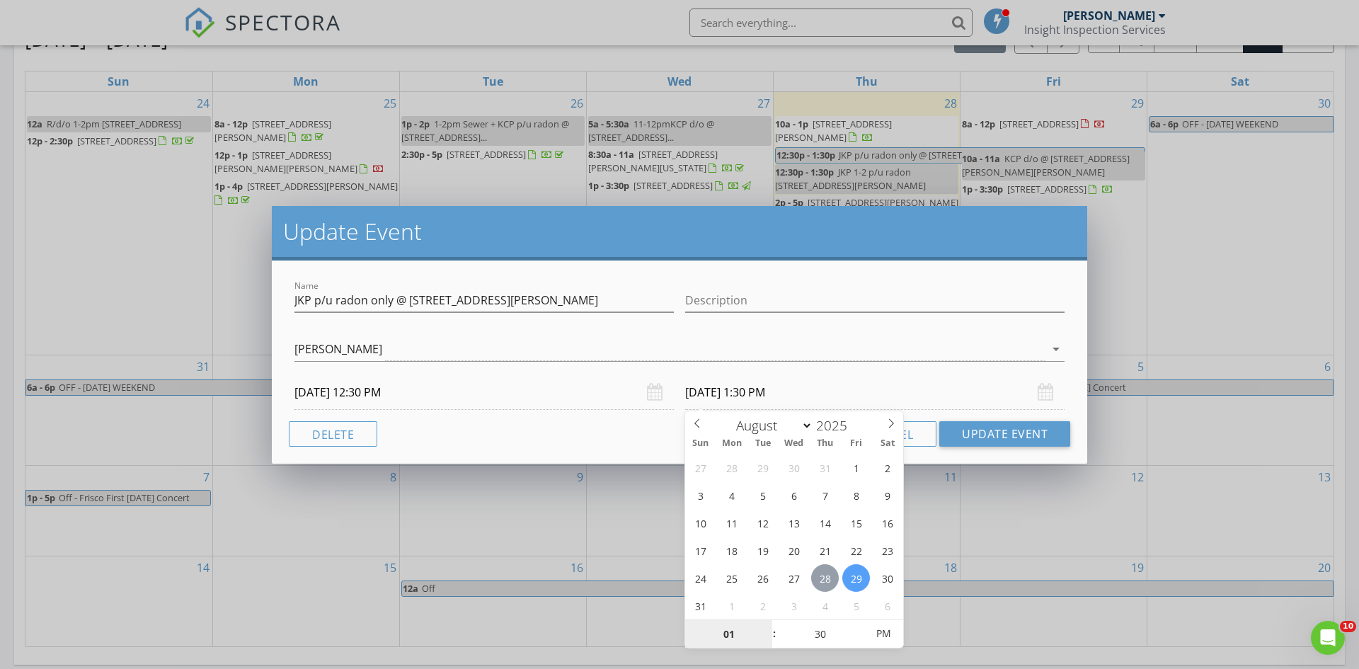
type input "08/28/2025 1:30 PM"
click at [979, 434] on button "Update Event" at bounding box center [1004, 433] width 131 height 25
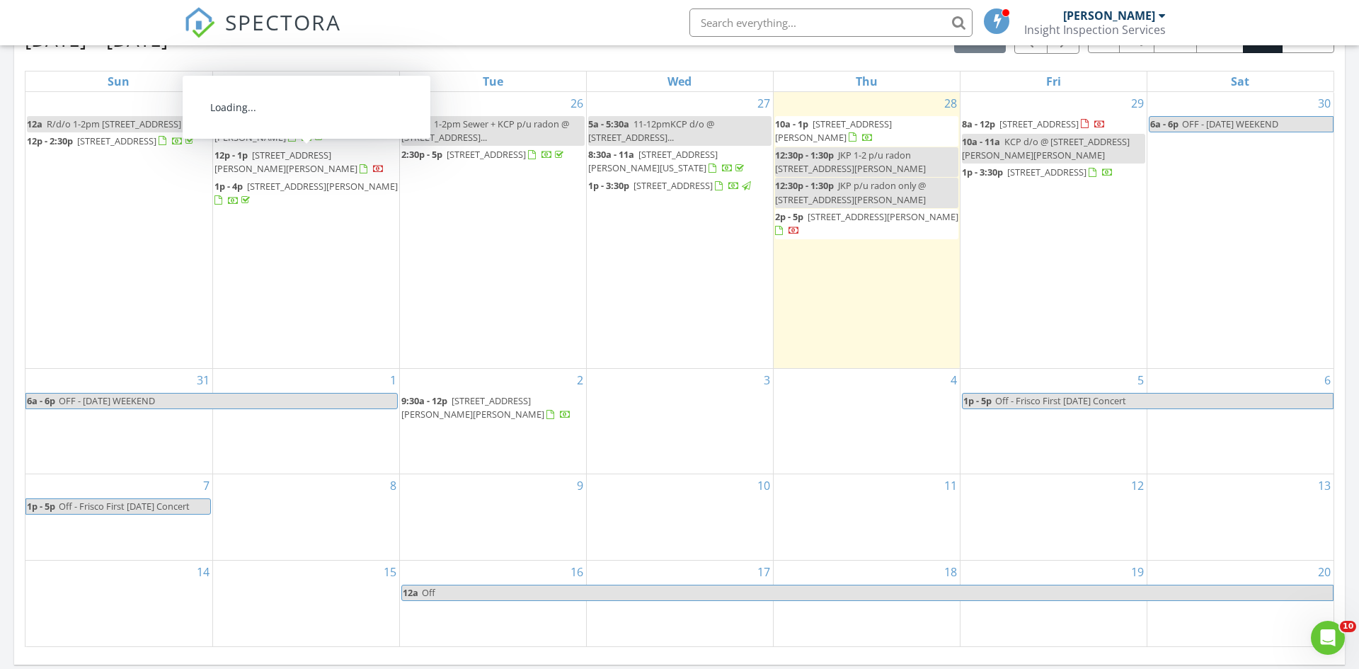
click at [331, 126] on span "[STREET_ADDRESS][PERSON_NAME]" at bounding box center [273, 131] width 117 height 26
